Goal: Task Accomplishment & Management: Manage account settings

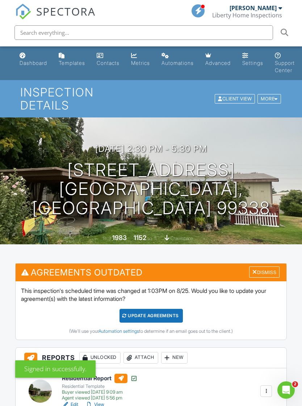
click at [30, 64] on div "Dashboard" at bounding box center [34, 63] width 28 height 6
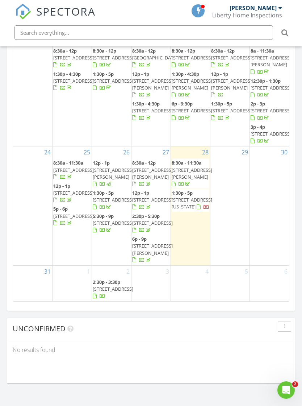
scroll to position [366, 0]
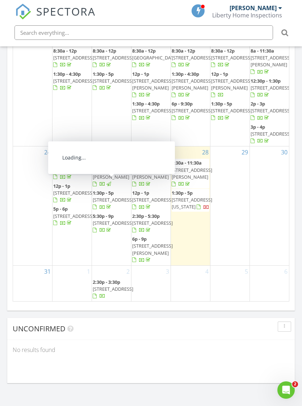
click at [108, 196] on span "[STREET_ADDRESS]" at bounding box center [113, 199] width 41 height 7
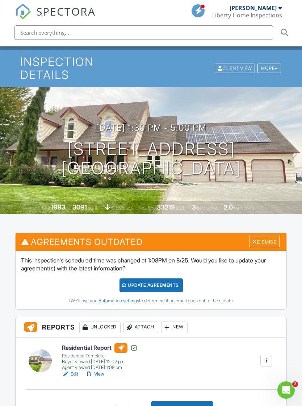
scroll to position [48, 0]
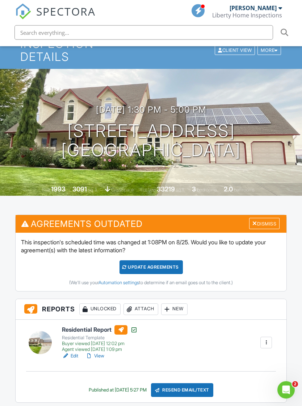
click at [96, 353] on link "View" at bounding box center [95, 356] width 19 height 7
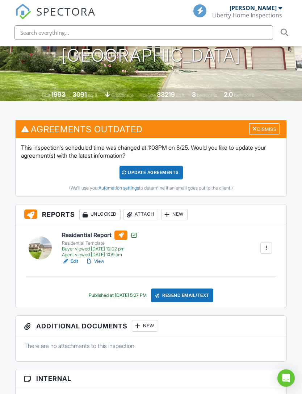
scroll to position [144, 0]
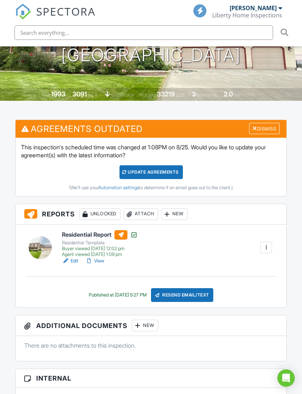
click at [97, 257] on link "View" at bounding box center [95, 260] width 19 height 7
